Goal: Task Accomplishment & Management: Complete application form

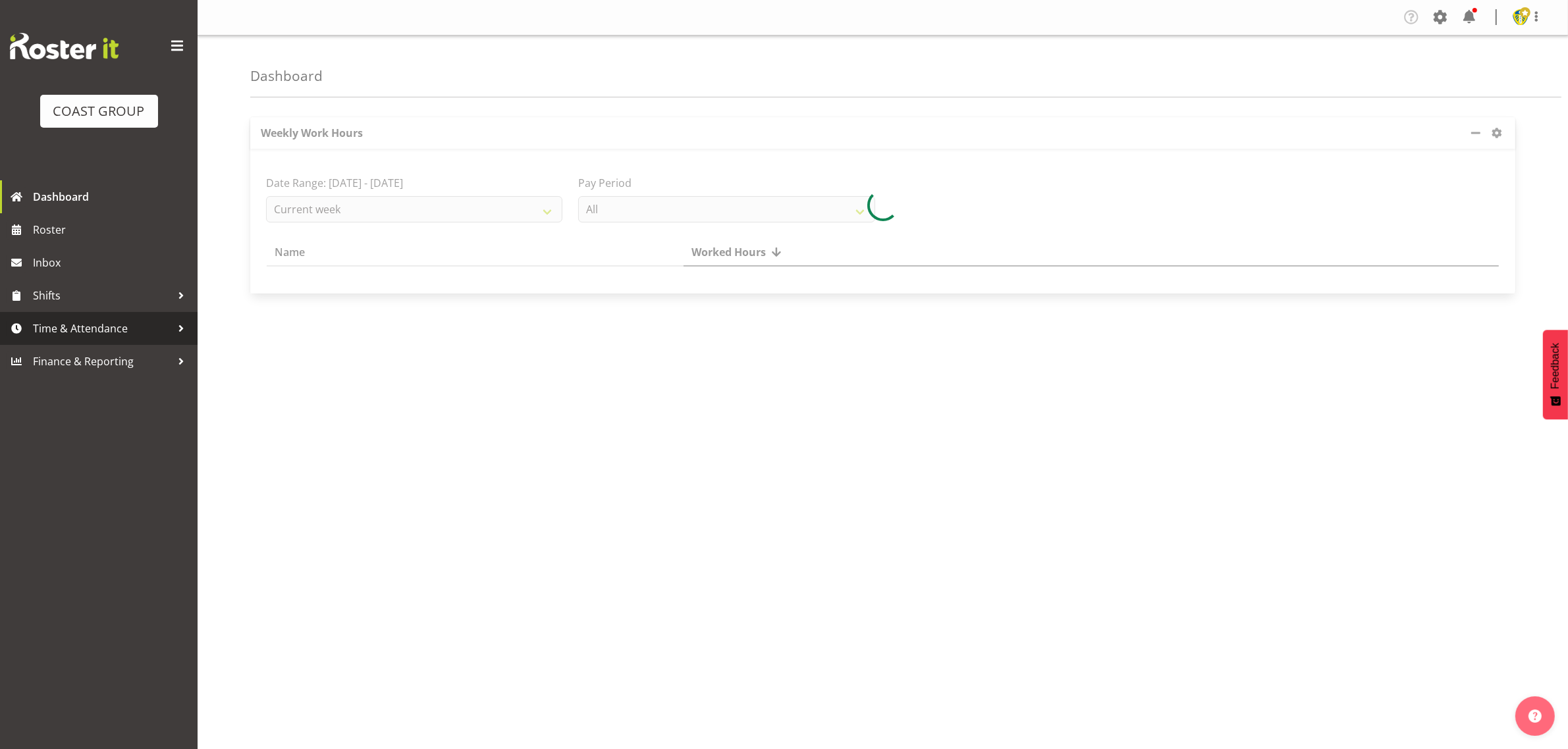
click at [126, 325] on span "Time & Attendance" at bounding box center [101, 328] width 138 height 20
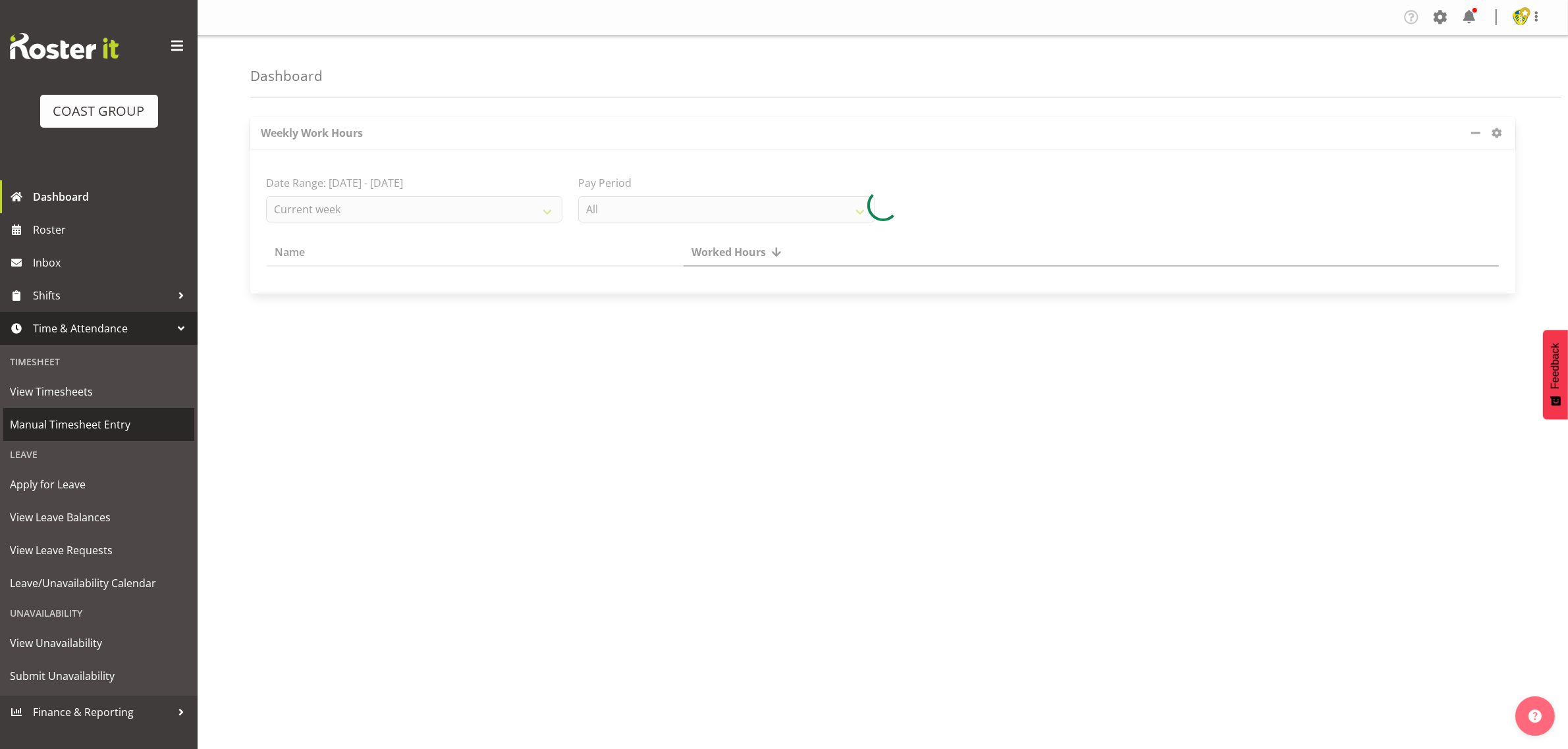
click at [60, 428] on span "Manual Timesheet Entry" at bounding box center [98, 425] width 178 height 20
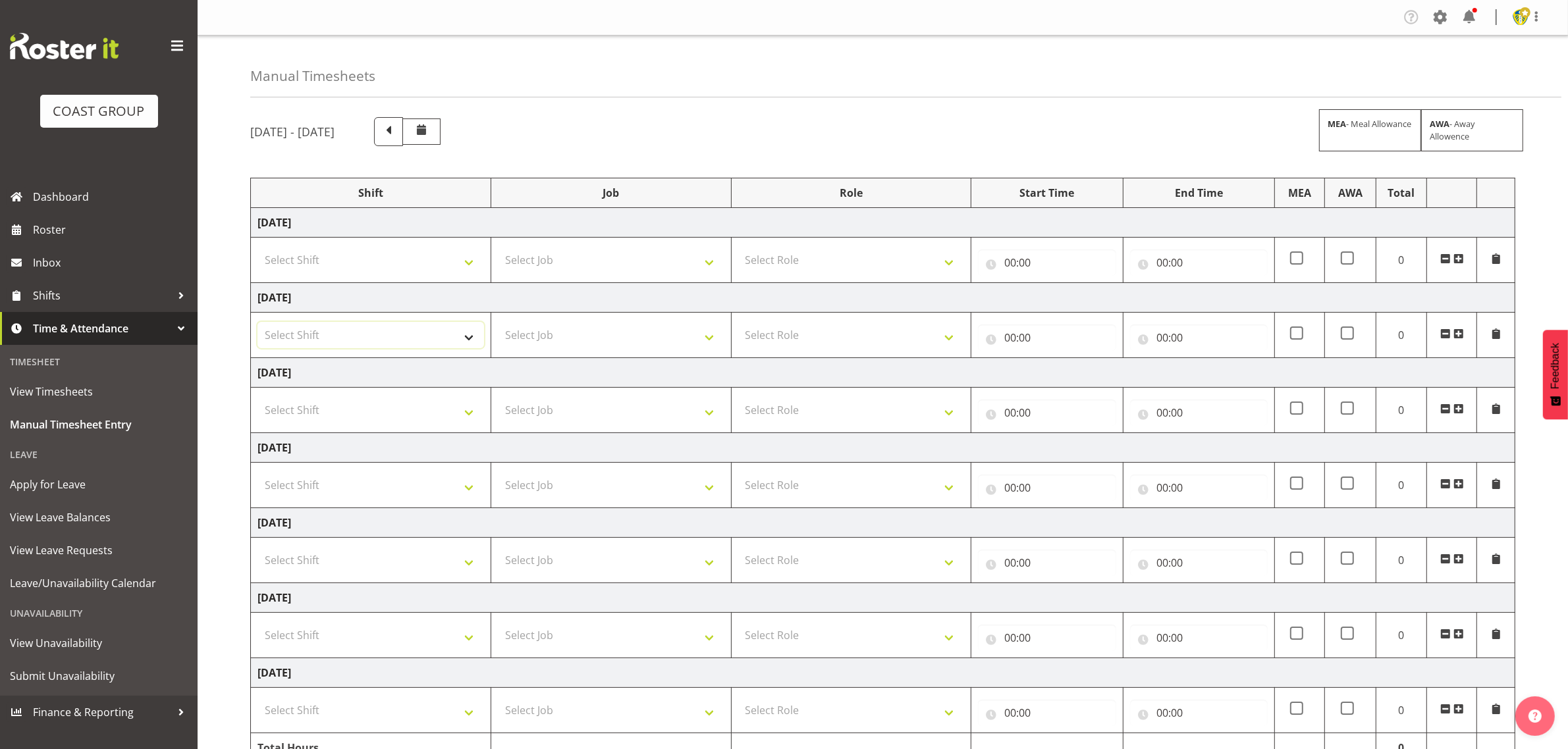
click at [373, 340] on select "Select Shift Break AHICE Break ATSNZ Break All Blacks casual Break Arts canty B…" at bounding box center [370, 335] width 227 height 26
select select "1404"
click at [257, 323] on select "Select Shift Break AHICE Break ATSNZ Break All Blacks casual Break Arts canty B…" at bounding box center [370, 335] width 227 height 26
click at [625, 338] on select "Select Job 1 Carlton Events 1 Carlton Hamilton 1 Carlton Wellington 1 EHS WAREH…" at bounding box center [611, 335] width 227 height 26
select select "69"
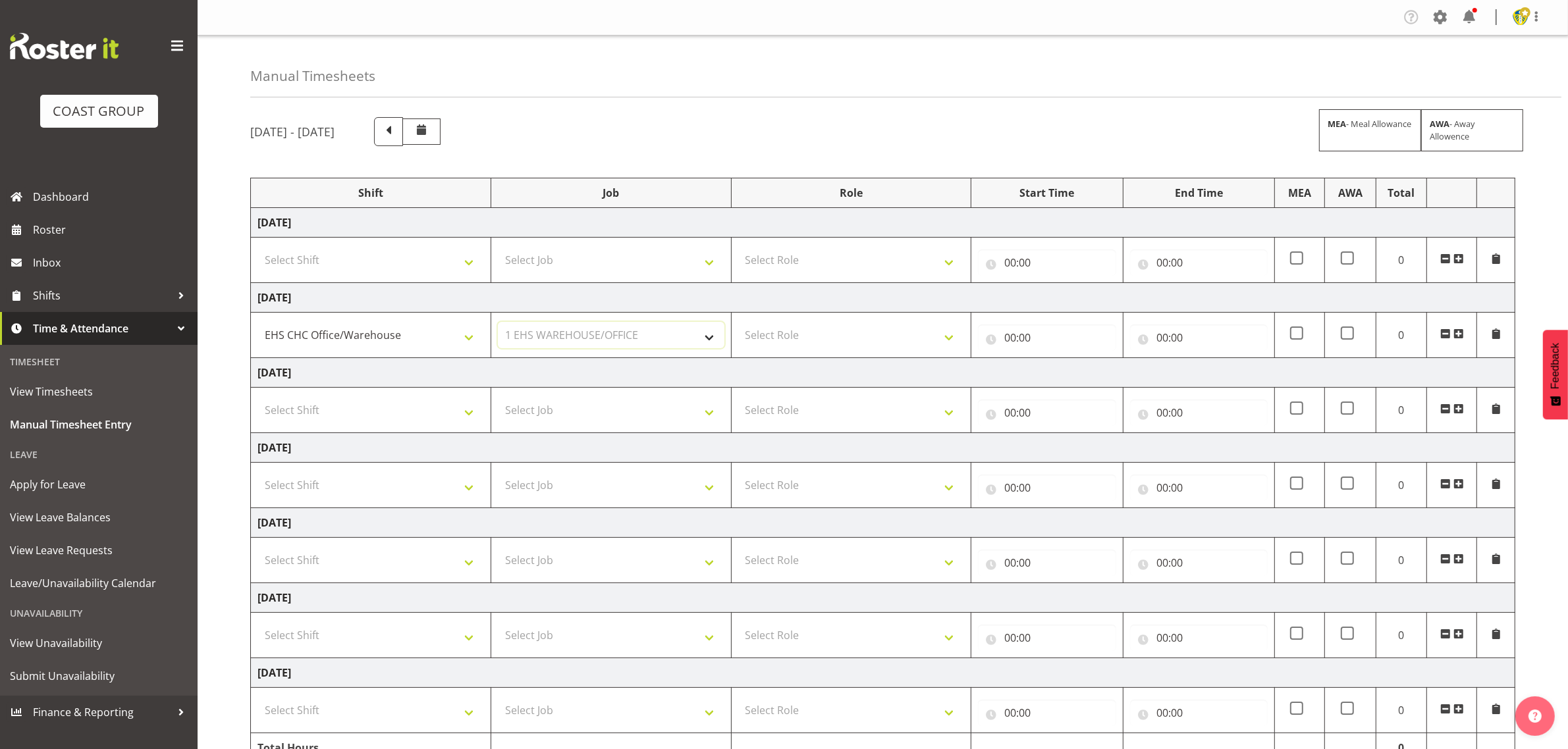
click at [498, 323] on select "Select Job 1 Carlton Events 1 Carlton Hamilton 1 Carlton Wellington 1 EHS WAREH…" at bounding box center [611, 335] width 227 height 26
click at [946, 338] on select "Select Role ACCOUNT MANAGER Account Manager" at bounding box center [851, 335] width 227 height 26
select select "197"
click at [738, 323] on select "Select Role ACCOUNT MANAGER Account Manager" at bounding box center [851, 335] width 227 height 26
click at [1087, 330] on input "00:00" at bounding box center [1047, 338] width 138 height 26
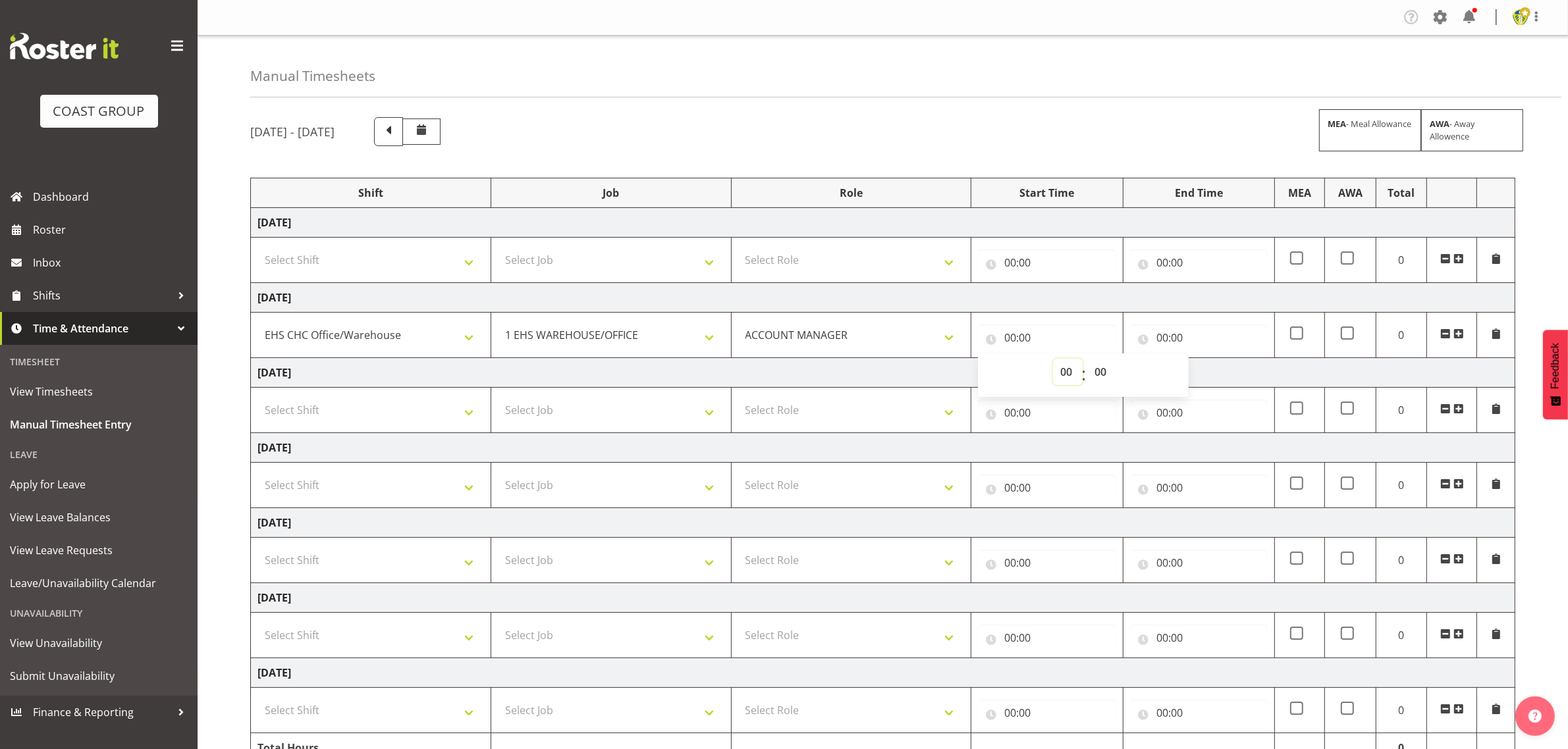
click at [1067, 370] on select "00 01 02 03 04 05 06 07 08 09 10 11 12 13 14 15 16 17 18 19 20 21 22 23" at bounding box center [1068, 372] width 30 height 26
select select "8"
click at [1053, 360] on select "00 01 02 03 04 05 06 07 08 09 10 11 12 13 14 15 16 17 18 19 20 21 22 23" at bounding box center [1068, 372] width 30 height 26
type input "08:00"
click at [1188, 336] on input "00:00" at bounding box center [1199, 338] width 138 height 26
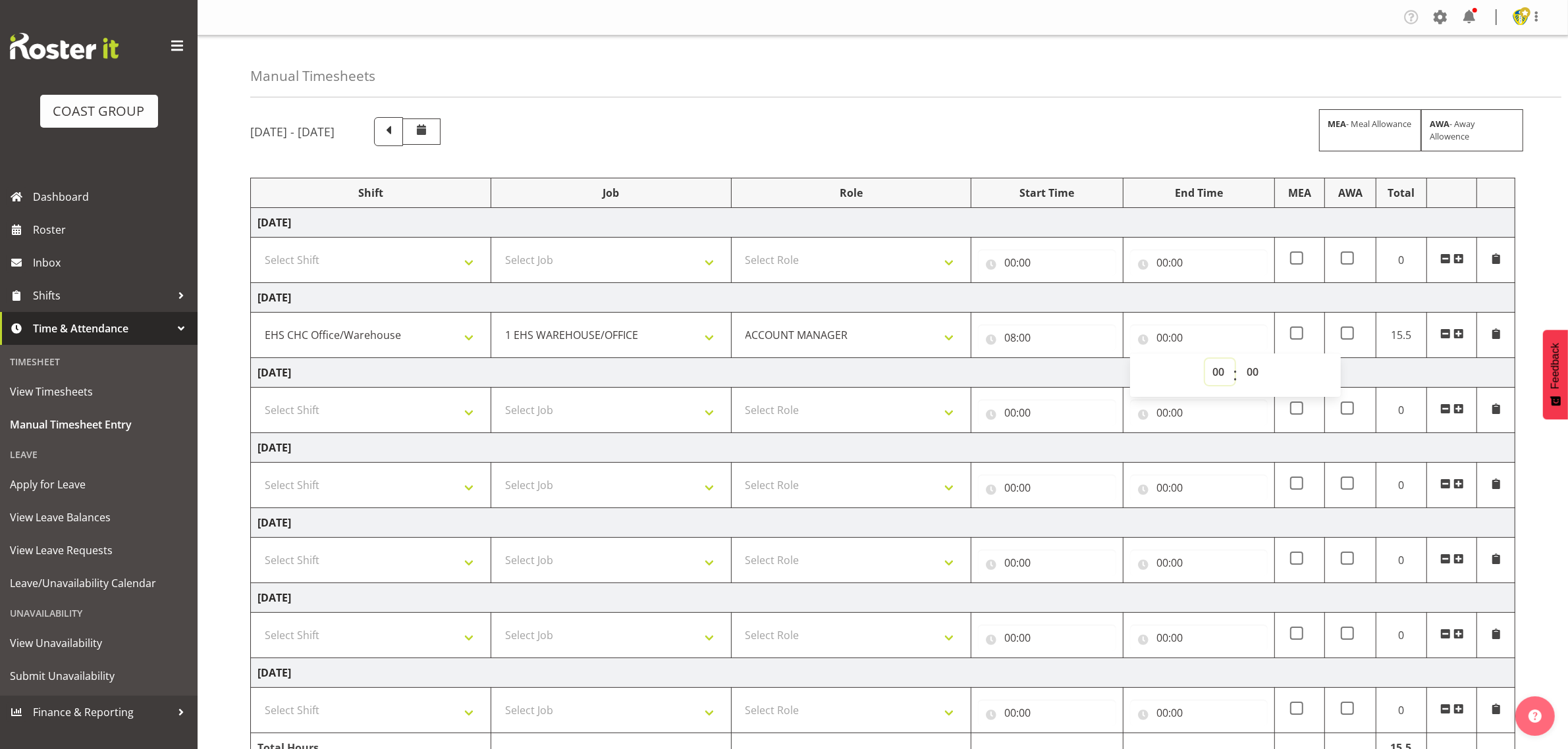
click at [1226, 375] on select "00 01 02 03 04 05 06 07 08 09 10 11 12 13 14 15 16 17 18 19 20 21 22 23" at bounding box center [1220, 372] width 30 height 26
select select "9"
click at [1205, 360] on select "00 01 02 03 04 05 06 07 08 09 10 11 12 13 14 15 16 17 18 19 20 21 22 23" at bounding box center [1220, 372] width 30 height 26
type input "09:00"
click at [1536, 288] on div "September 17th - September 23rd 2025 MEA - Meal Allowance AWA - Away Allowence …" at bounding box center [909, 458] width 1318 height 700
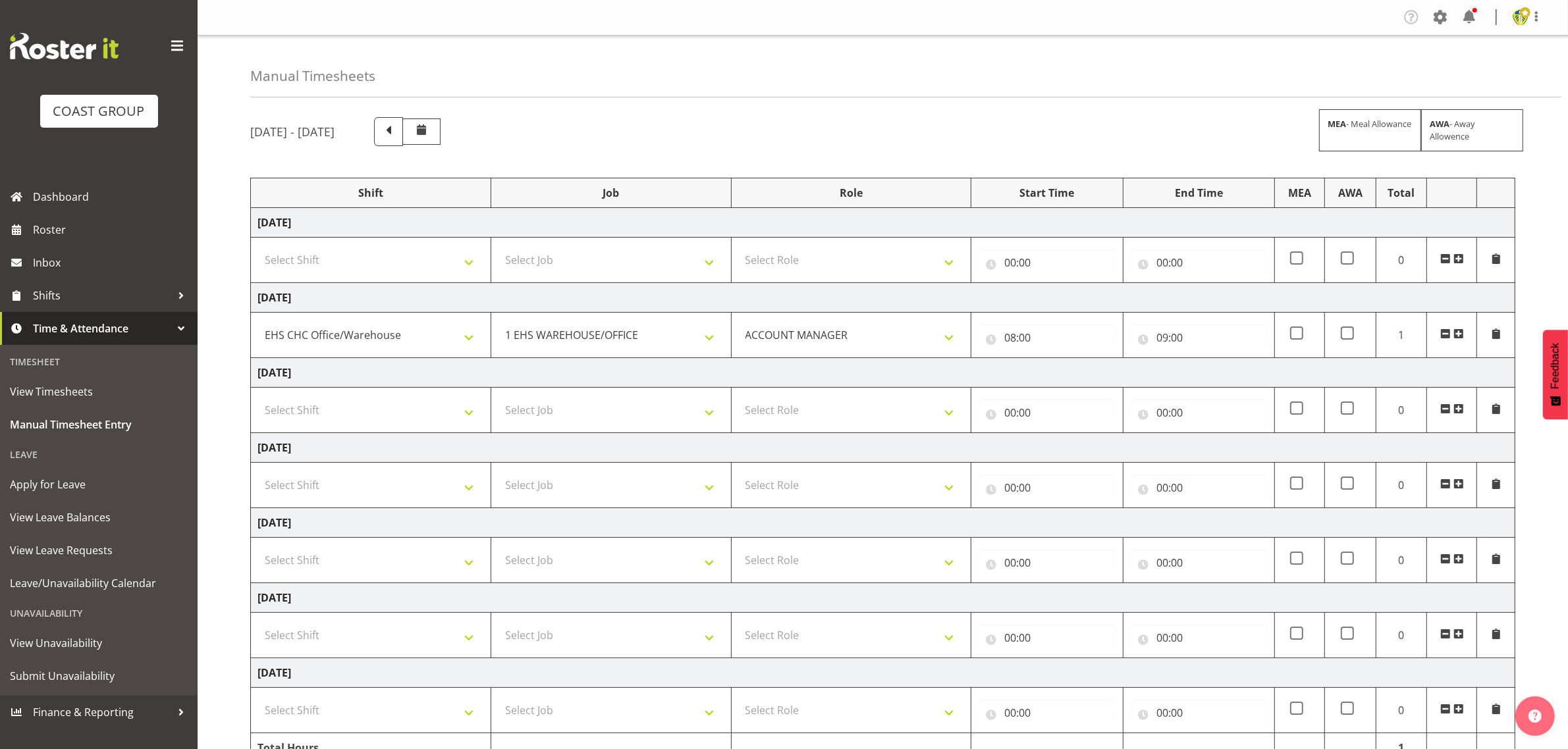
click at [1461, 335] on span at bounding box center [1459, 334] width 11 height 11
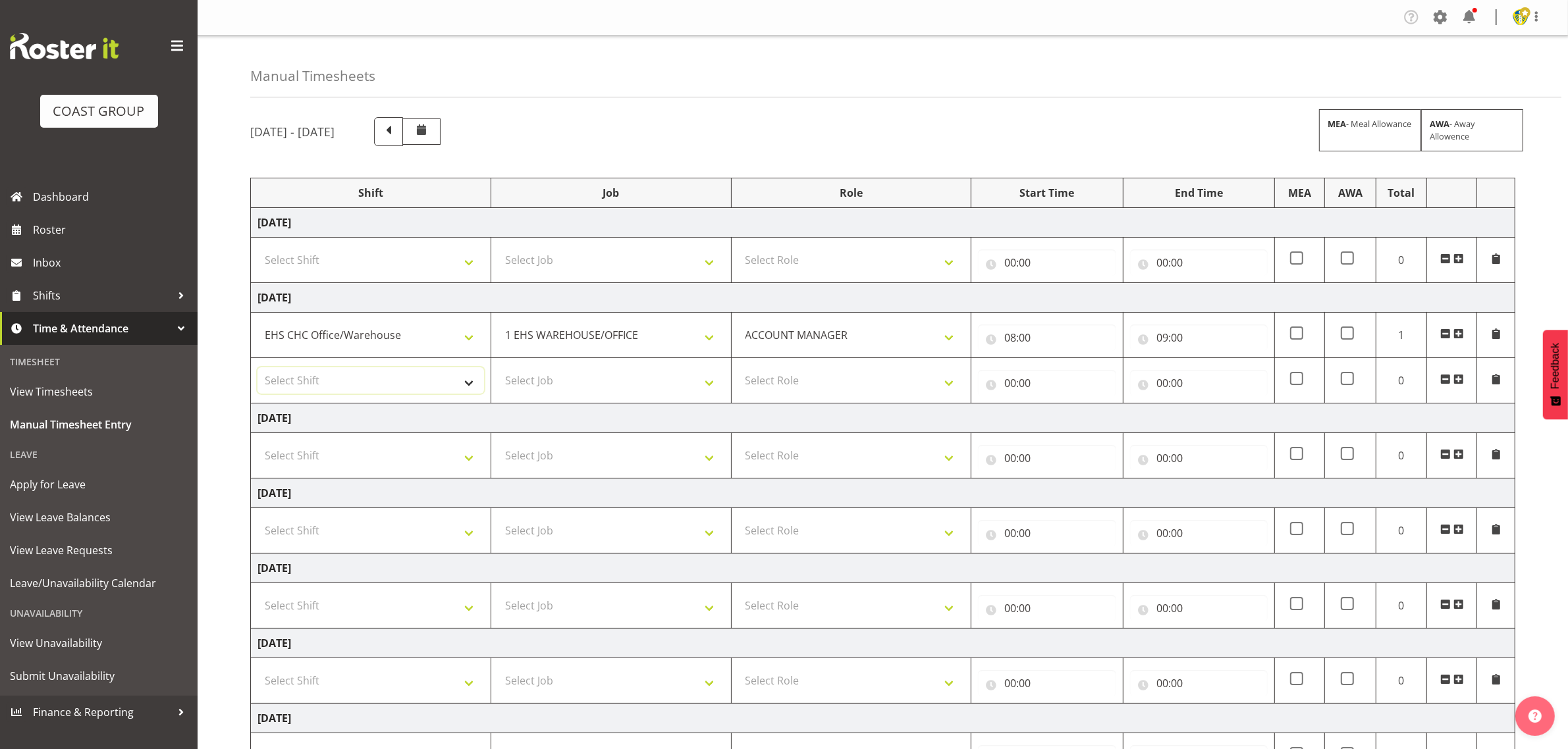
click at [338, 381] on select "Select Shift Break AHICE Break ATSNZ Break All Blacks casual Break Arts canty B…" at bounding box center [370, 380] width 227 height 26
select select "1404"
click at [257, 369] on select "Select Shift Break AHICE Break ATSNZ Break All Blacks casual Break Arts canty B…" at bounding box center [370, 380] width 227 height 26
click at [588, 379] on select "Select Job 1 Carlton Events 1 Carlton Hamilton 1 Carlton Wellington 1 EHS WAREH…" at bounding box center [611, 380] width 227 height 26
select select "69"
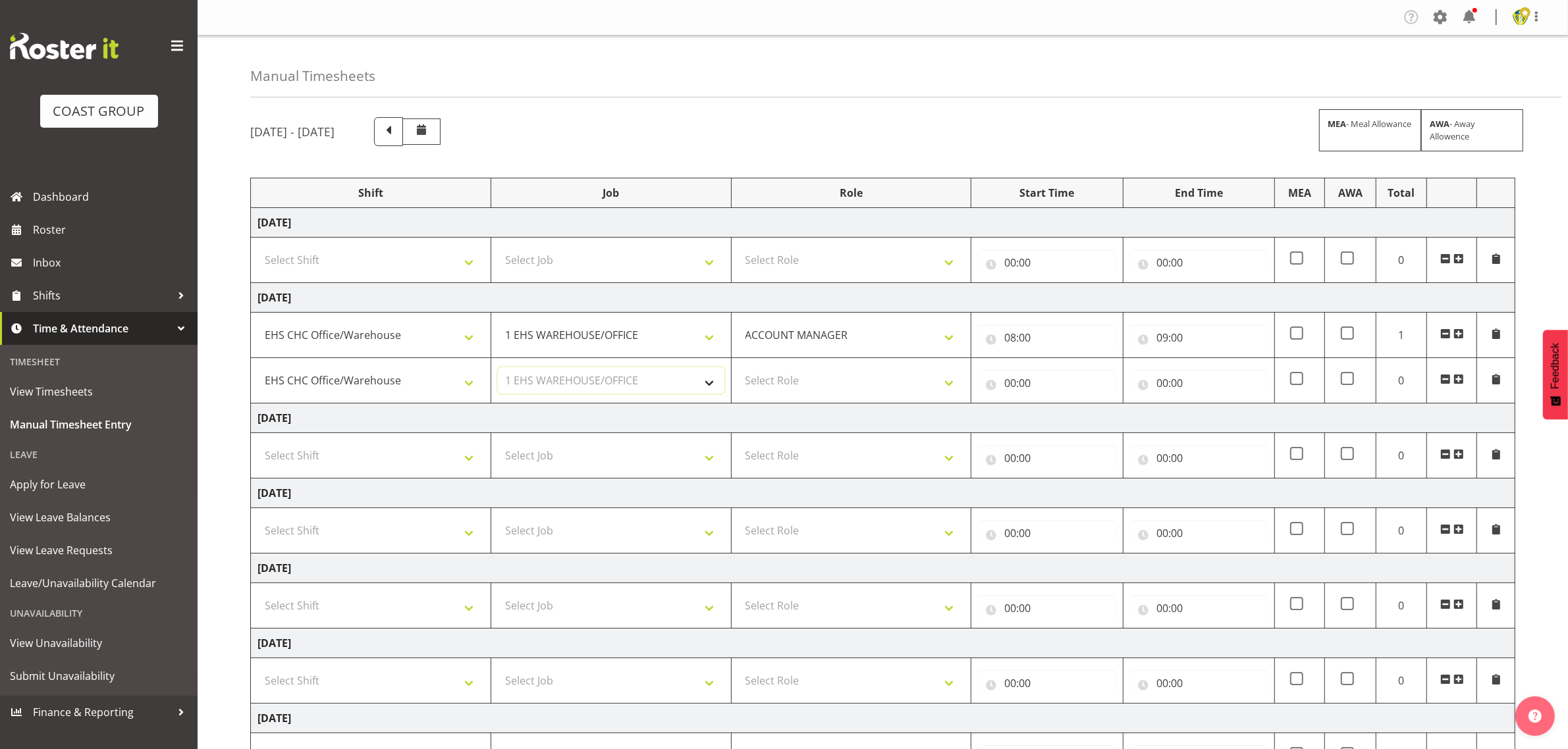
click at [498, 369] on select "Select Job 1 Carlton Events 1 Carlton Hamilton 1 Carlton Wellington 1 EHS WAREH…" at bounding box center [611, 380] width 227 height 26
click at [861, 386] on select "Select Role ACCOUNT MANAGER Account Manager" at bounding box center [851, 380] width 227 height 26
select select "197"
click at [738, 369] on select "Select Role ACCOUNT MANAGER Account Manager" at bounding box center [851, 380] width 227 height 26
click at [1039, 376] on input "00:00" at bounding box center [1047, 383] width 138 height 26
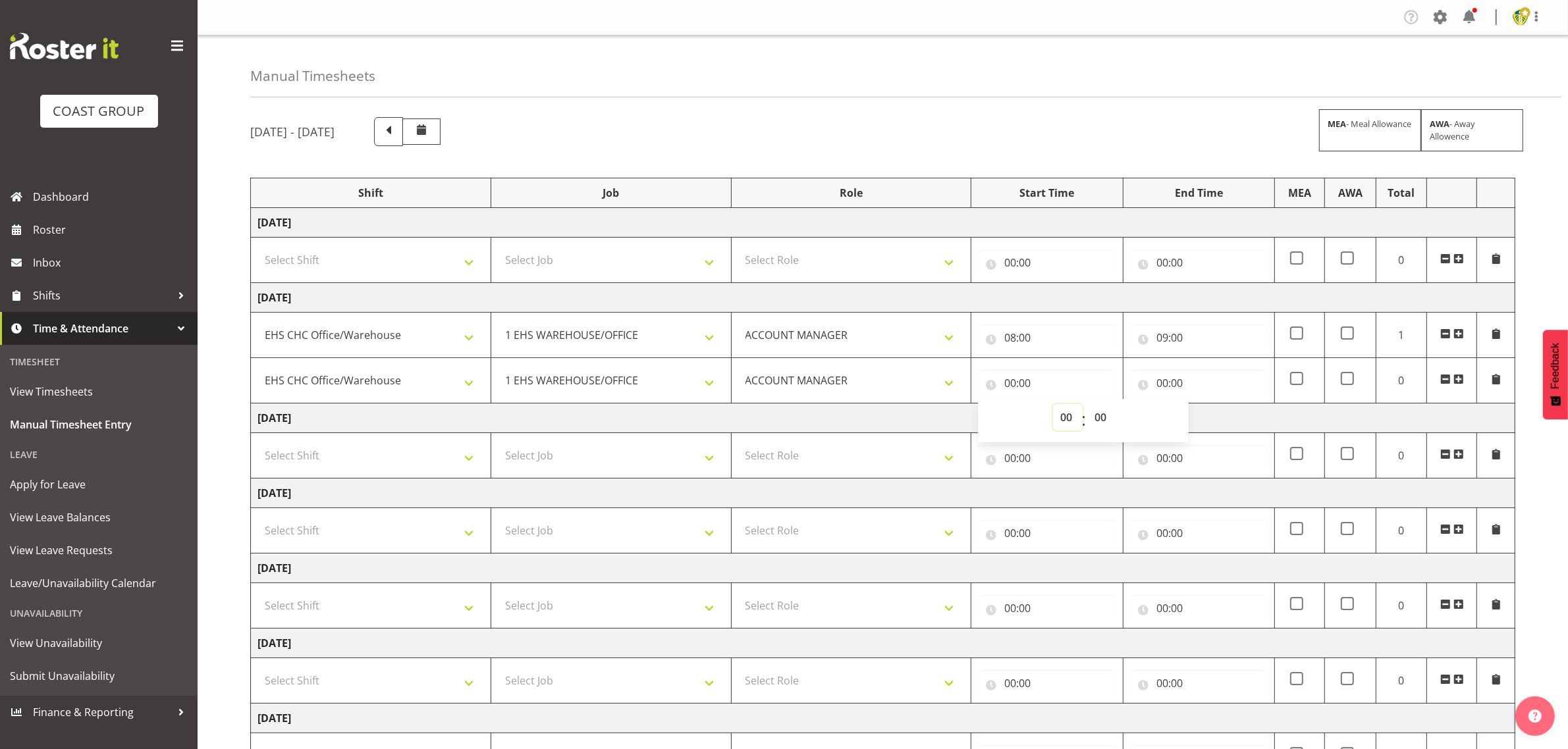
click at [1066, 421] on select "00 01 02 03 04 05 06 07 08 09 10 11 12 13 14 15 16 17 18 19 20 21 22 23" at bounding box center [1068, 417] width 30 height 26
select select "10"
click at [1053, 405] on select "00 01 02 03 04 05 06 07 08 09 10 11 12 13 14 15 16 17 18 19 20 21 22 23" at bounding box center [1068, 417] width 30 height 26
type input "10:00"
click at [1105, 420] on select "00 01 02 03 04 05 06 07 08 09 10 11 12 13 14 15 16 17 18 19 20 21 22 23 24 25 2…" at bounding box center [1102, 417] width 30 height 26
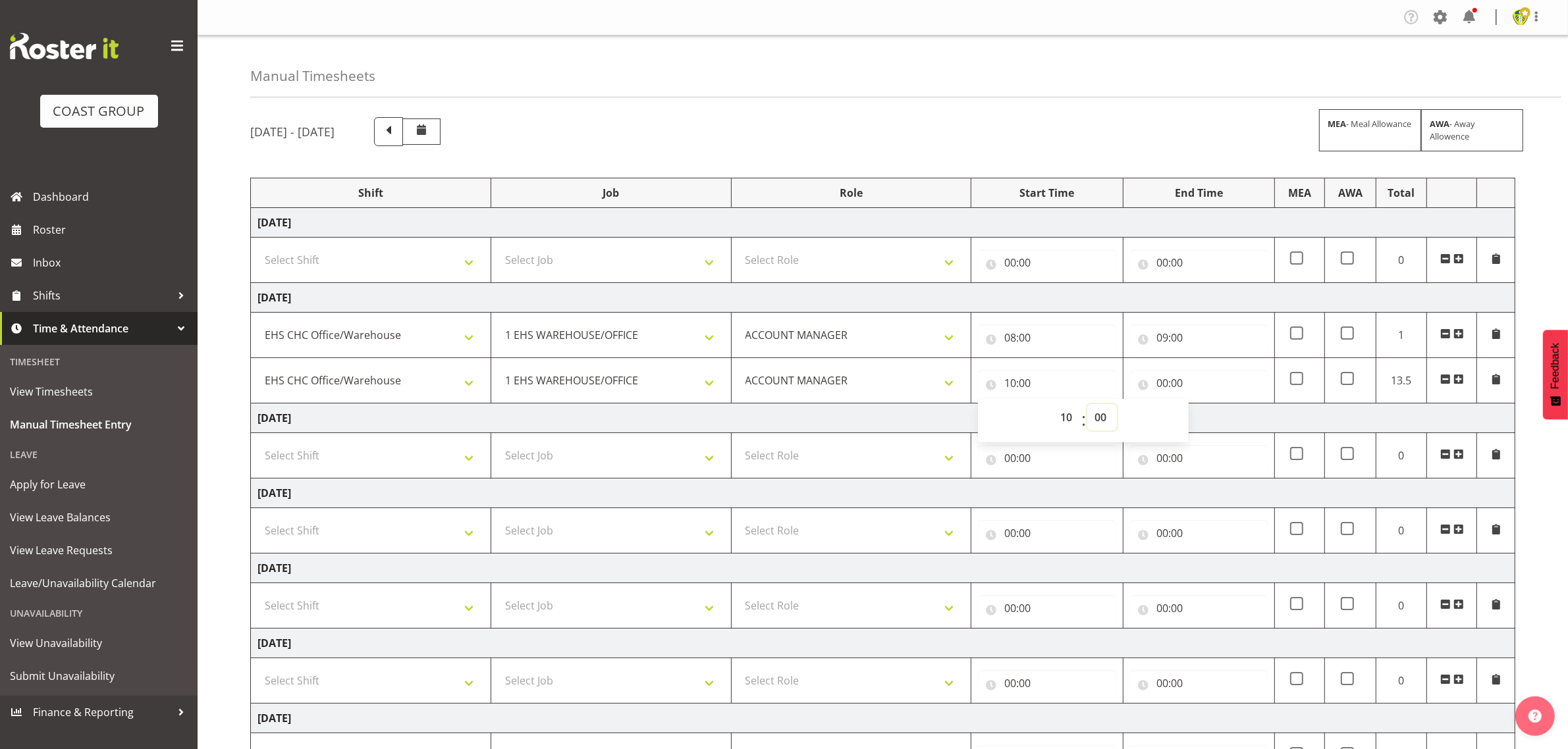
select select "15"
click at [1088, 405] on select "00 01 02 03 04 05 06 07 08 09 10 11 12 13 14 15 16 17 18 19 20 21 22 23 24 25 2…" at bounding box center [1102, 417] width 30 height 26
type input "10:15"
click at [1229, 389] on input "00:00" at bounding box center [1199, 383] width 138 height 26
click at [1220, 415] on select "00 01 02 03 04 05 06 07 08 09 10 11 12 13 14 15 16 17 18 19 20 21 22 23" at bounding box center [1220, 417] width 30 height 26
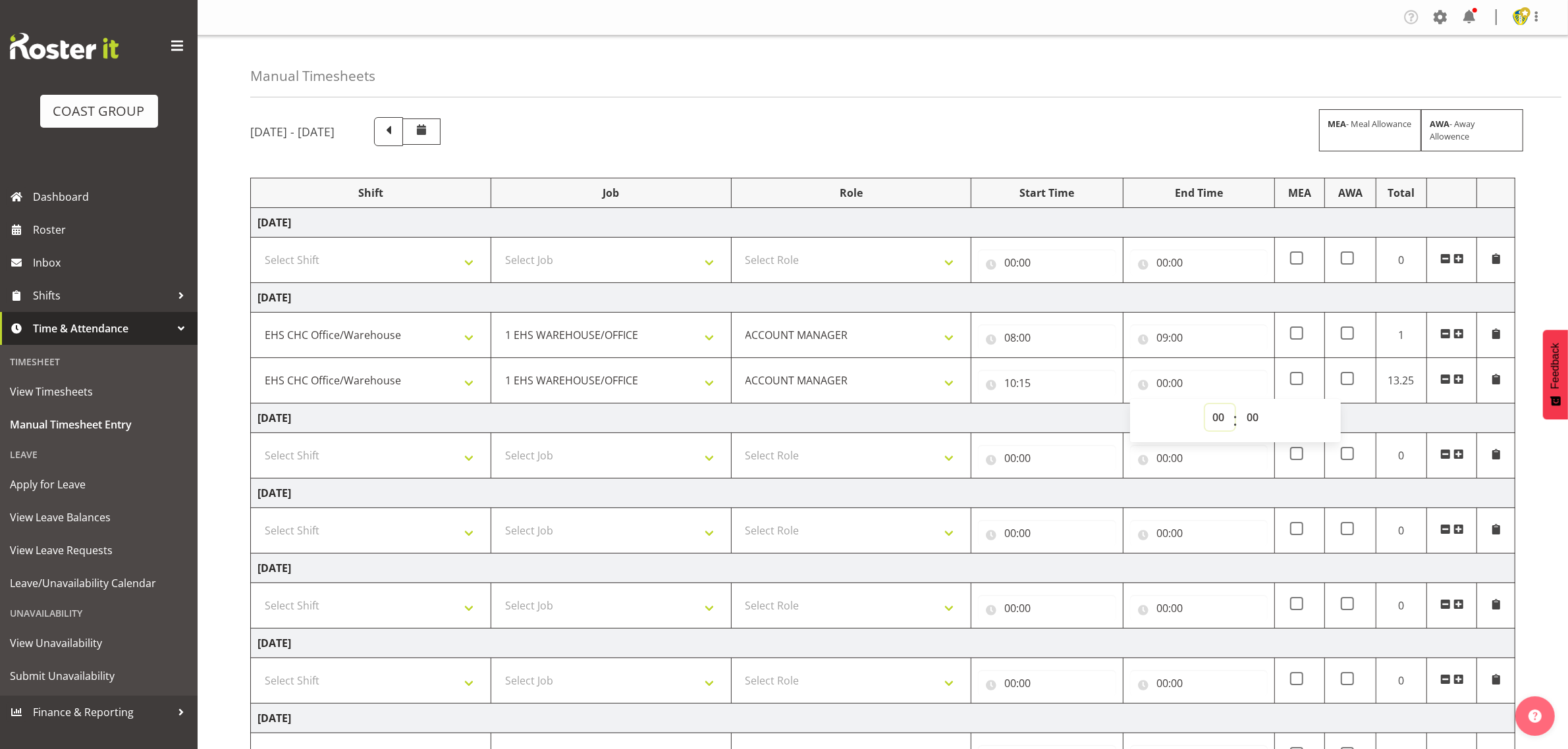
select select "16"
click at [1205, 405] on select "00 01 02 03 04 05 06 07 08 09 10 11 12 13 14 15 16 17 18 19 20 21 22 23" at bounding box center [1220, 417] width 30 height 26
type input "16:00"
click at [1255, 415] on select "00 01 02 03 04 05 06 07 08 09 10 11 12 13 14 15 16 17 18 19 20 21 22 23 24 25 2…" at bounding box center [1254, 417] width 30 height 26
select select "45"
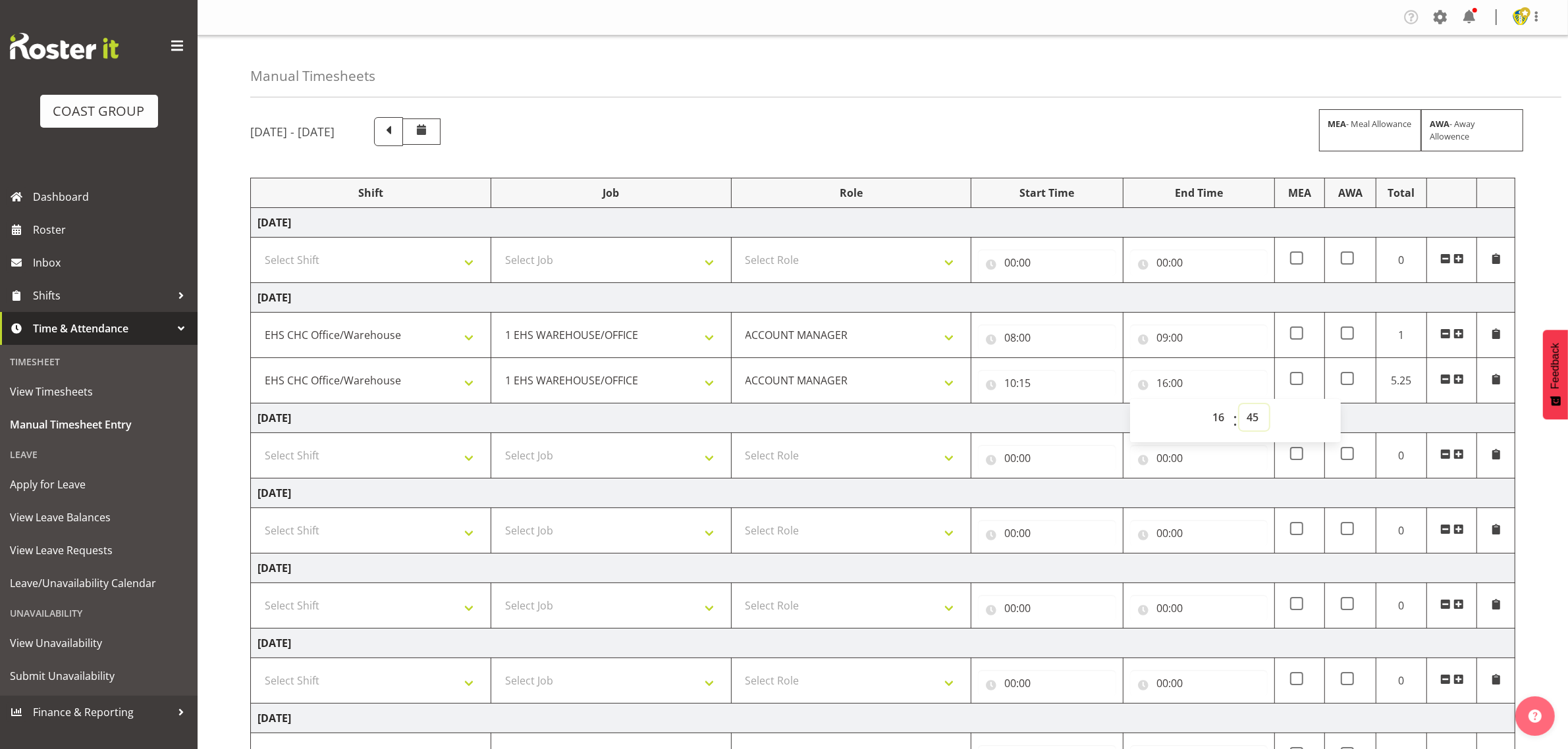
click at [1239, 405] on select "00 01 02 03 04 05 06 07 08 09 10 11 12 13 14 15 16 17 18 19 20 21 22 23 24 25 2…" at bounding box center [1254, 417] width 30 height 26
type input "16:45"
click at [1548, 469] on div "September 17th - September 23rd 2025 MEA - Meal Allowance AWA - Away Allowence …" at bounding box center [909, 480] width 1318 height 745
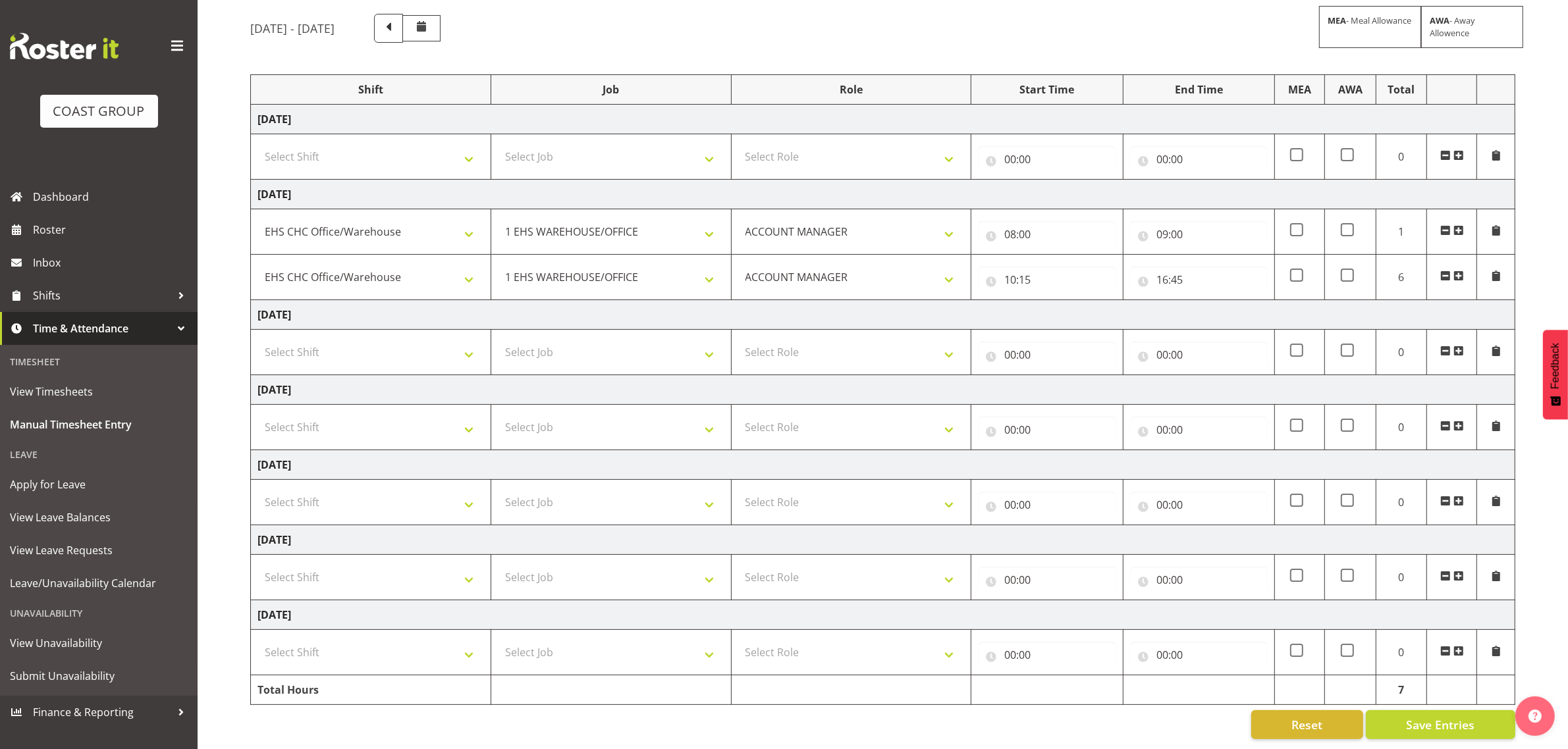
scroll to position [118, 0]
click at [1426, 717] on span "Save Entries" at bounding box center [1441, 725] width 69 height 17
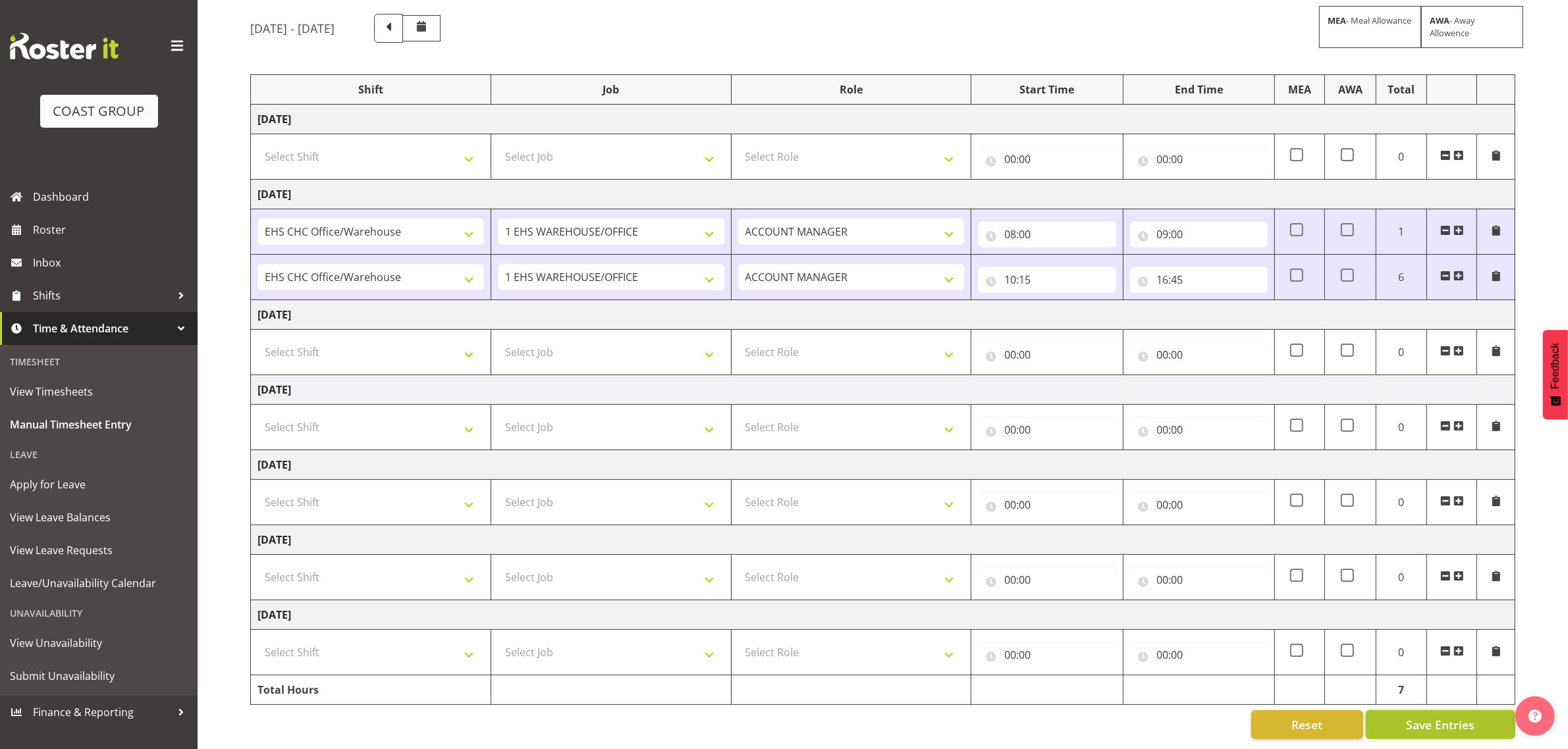
click at [1424, 717] on span "Save Entries" at bounding box center [1441, 725] width 69 height 17
